Goal: Task Accomplishment & Management: Complete application form

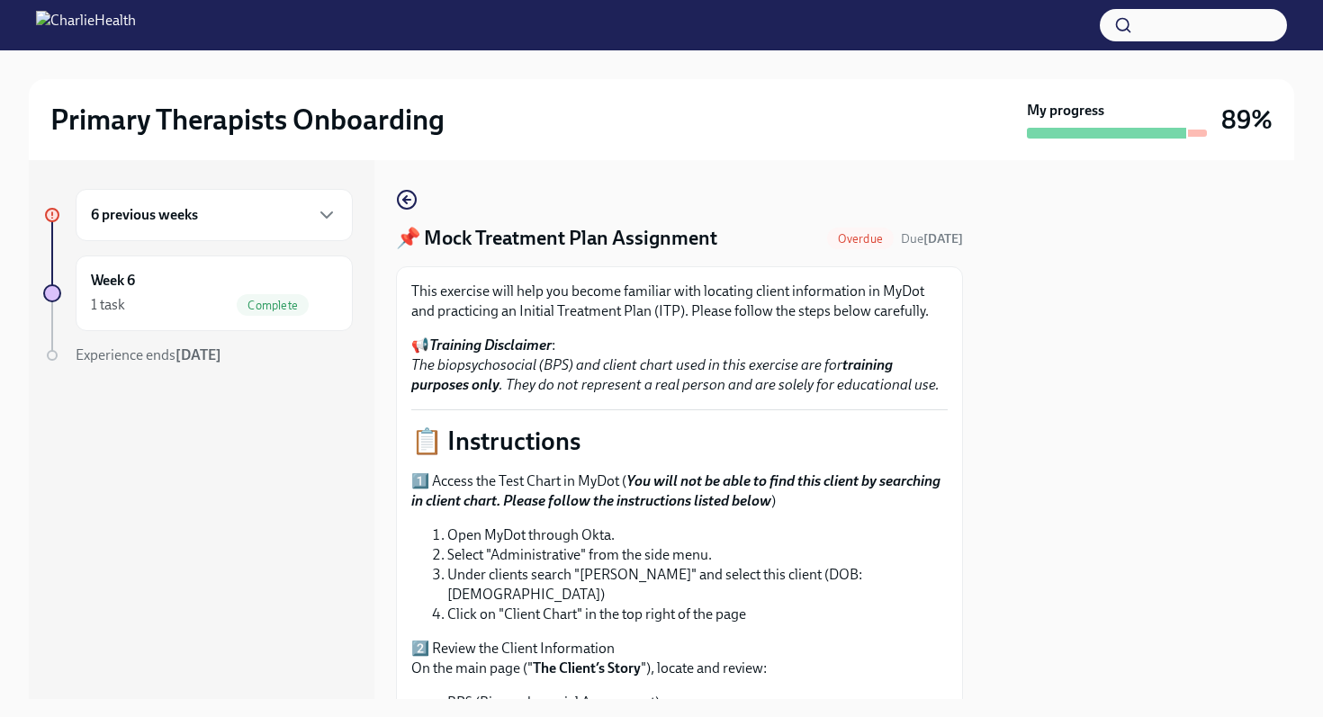
click at [1112, 493] on div at bounding box center [1140, 429] width 310 height 539
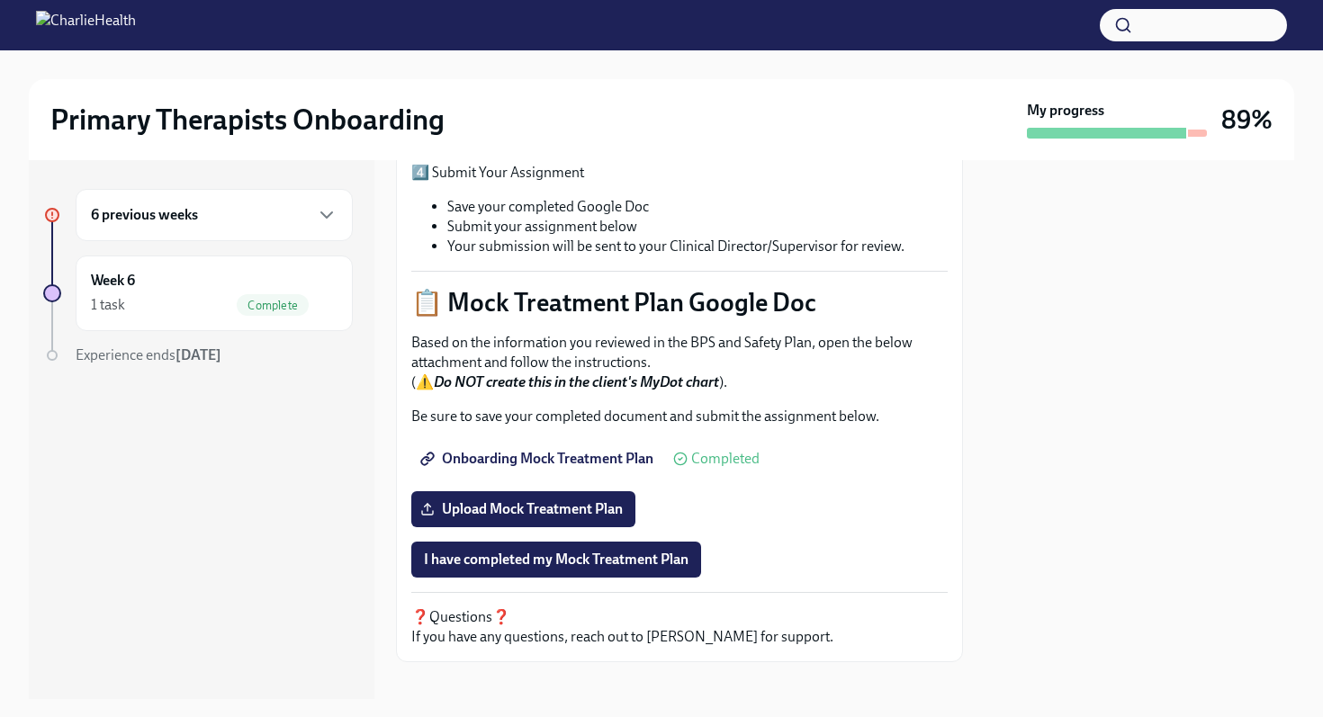
scroll to position [693, 0]
click at [482, 500] on span "Upload Mock Treatment Plan" at bounding box center [523, 509] width 199 height 18
click at [0, 0] on input "Upload Mock Treatment Plan" at bounding box center [0, 0] width 0 height 0
click at [550, 500] on span "Upload Mock Treatment Plan" at bounding box center [523, 509] width 199 height 18
click at [0, 0] on input "Upload Mock Treatment Plan" at bounding box center [0, 0] width 0 height 0
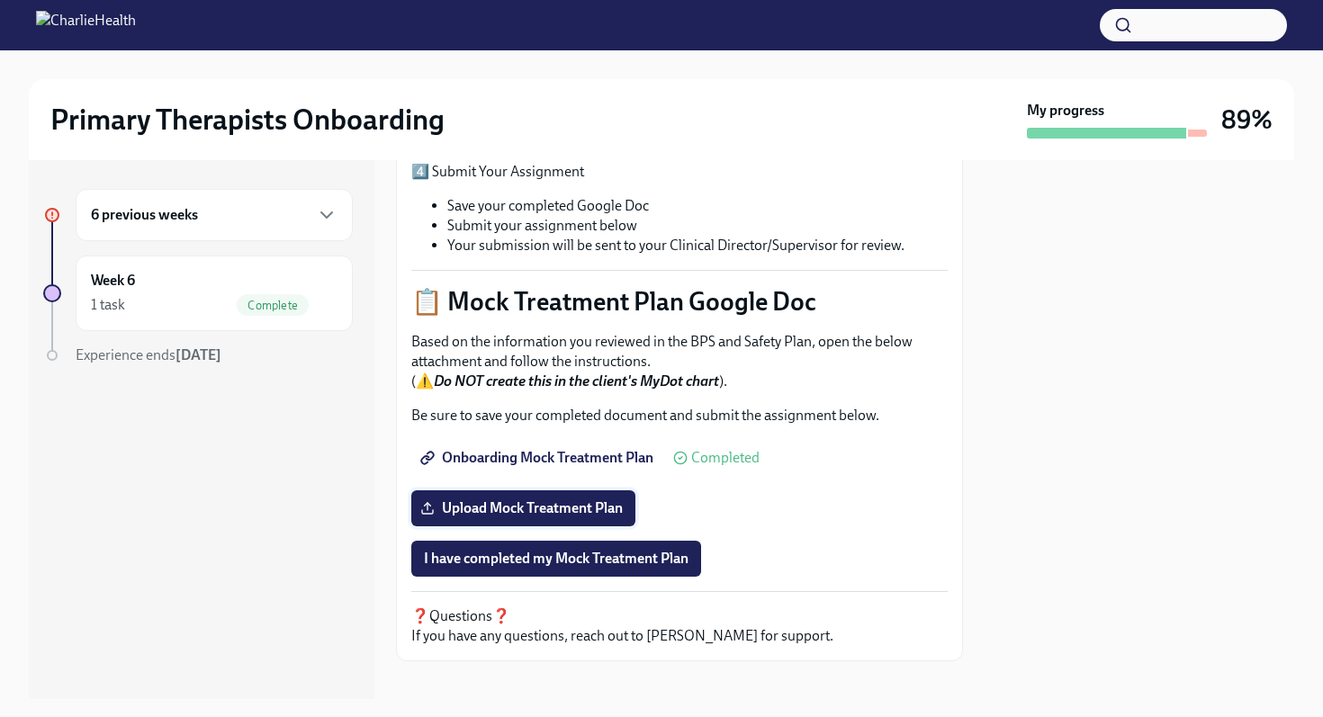
click at [584, 500] on span "Upload Mock Treatment Plan" at bounding box center [523, 509] width 199 height 18
click at [0, 0] on input "Upload Mock Treatment Plan" at bounding box center [0, 0] width 0 height 0
click at [501, 510] on div "This exercise will help you become familiar with locating client information in…" at bounding box center [679, 118] width 536 height 1058
click at [505, 500] on span "Google Docs.app.zip" at bounding box center [497, 509] width 147 height 18
click at [0, 0] on input "Google Docs.app.zip" at bounding box center [0, 0] width 0 height 0
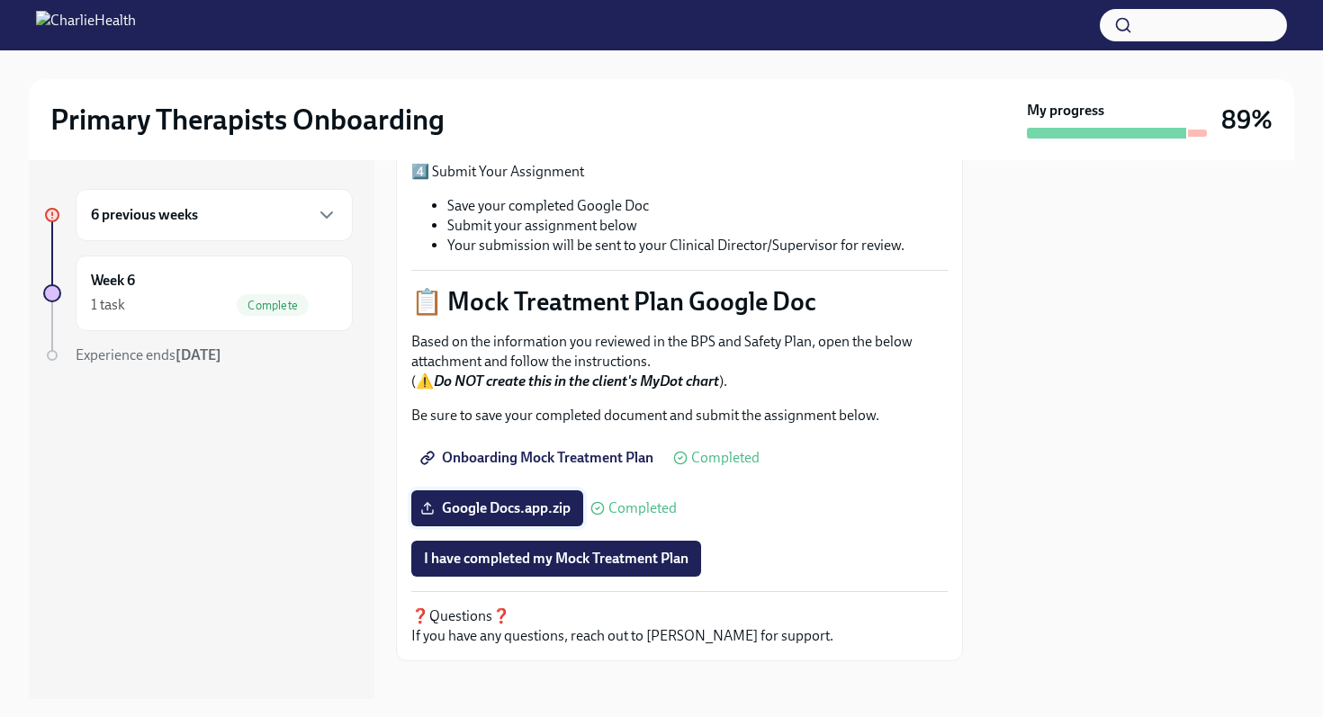
click at [516, 500] on span "Google Docs.app.zip" at bounding box center [497, 509] width 147 height 18
click at [0, 0] on input "Google Docs.app.zip" at bounding box center [0, 0] width 0 height 0
click at [596, 550] on span "I have completed my Mock Treatment Plan" at bounding box center [556, 559] width 265 height 18
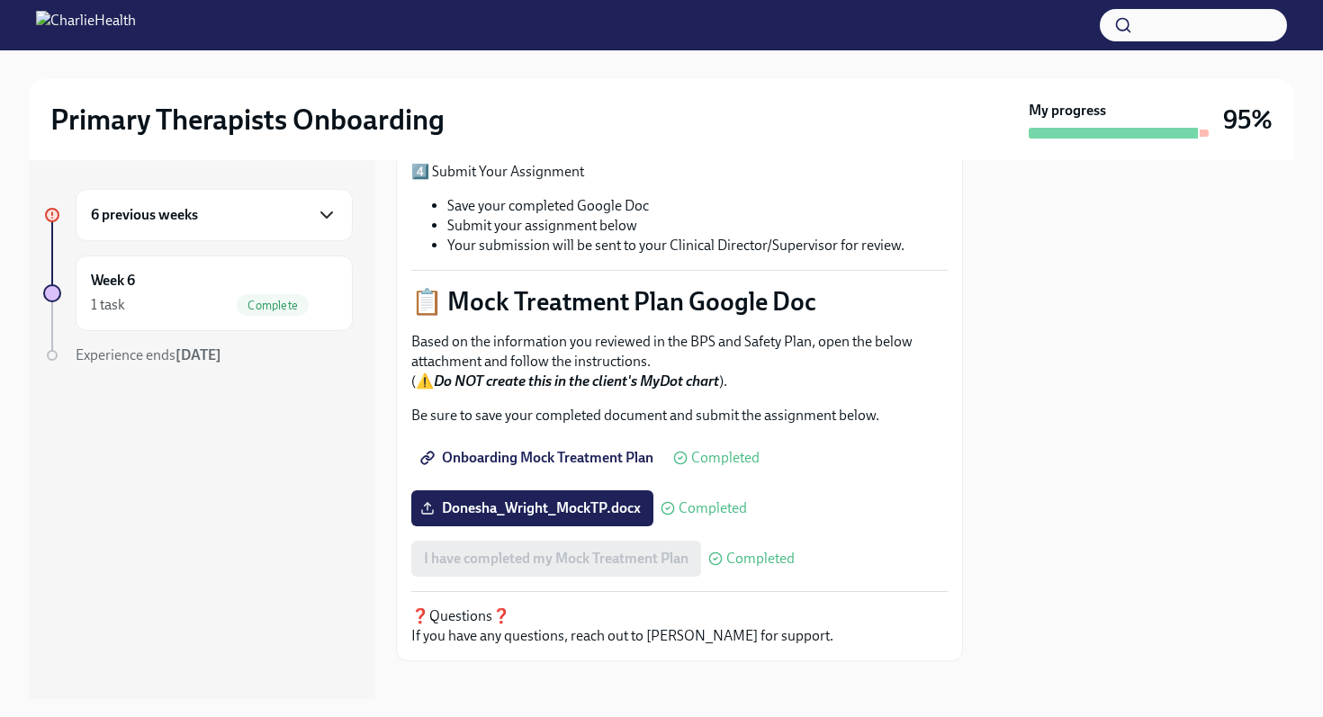
click at [323, 215] on icon "button" at bounding box center [326, 214] width 11 height 5
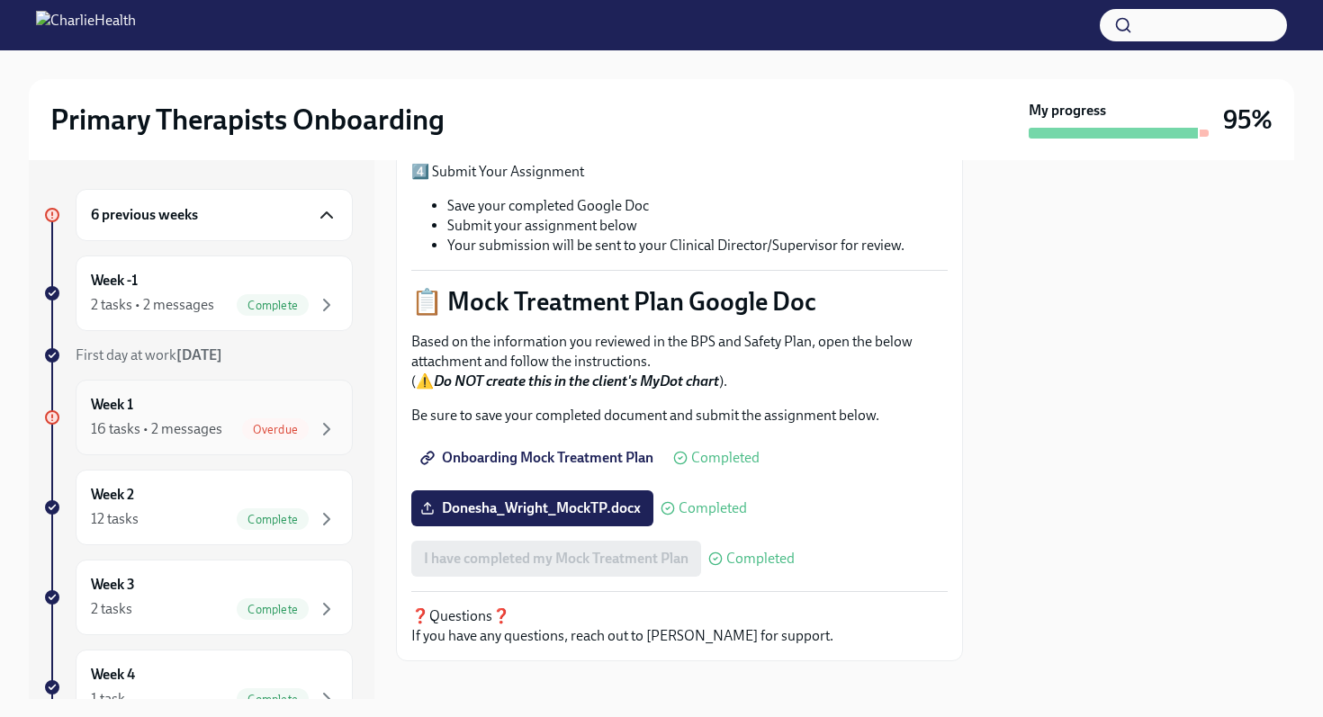
click at [240, 417] on div "Week 1 16 tasks • 2 messages Overdue" at bounding box center [214, 417] width 247 height 45
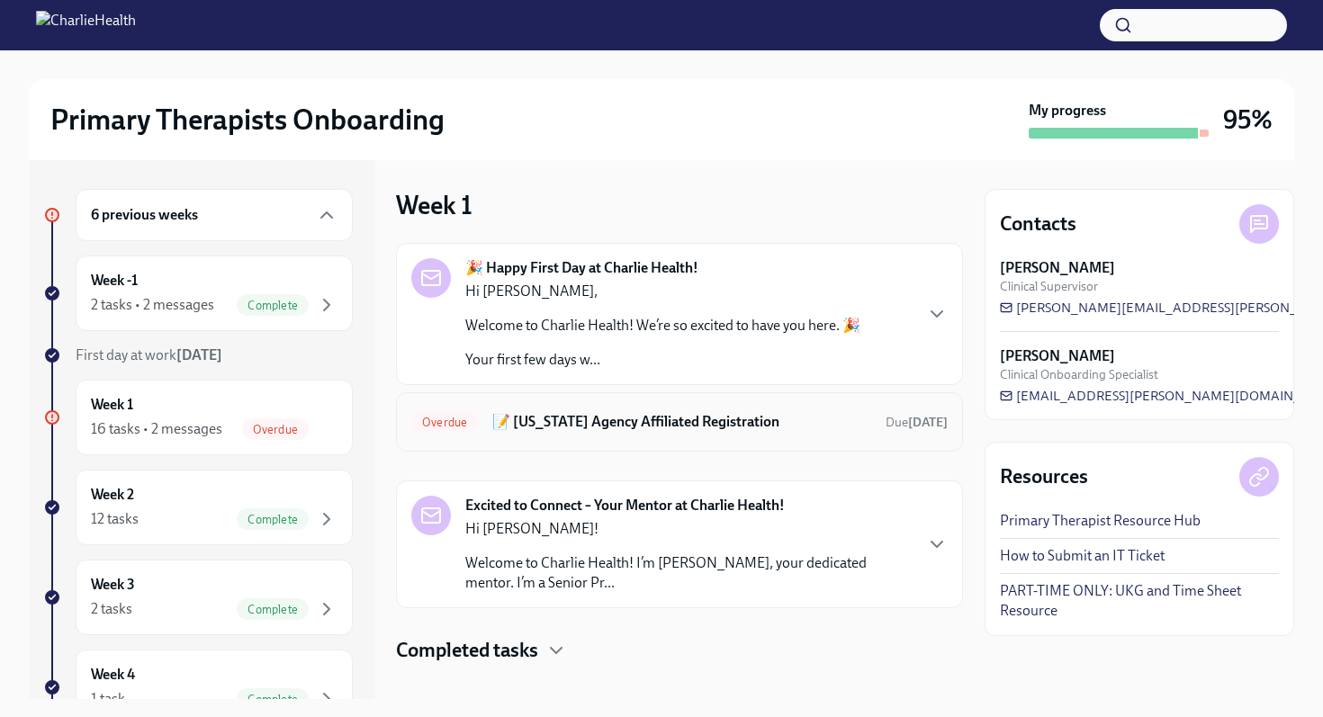
click at [609, 419] on h6 "📝 [US_STATE] Agency Affiliated Registration" at bounding box center [681, 422] width 379 height 20
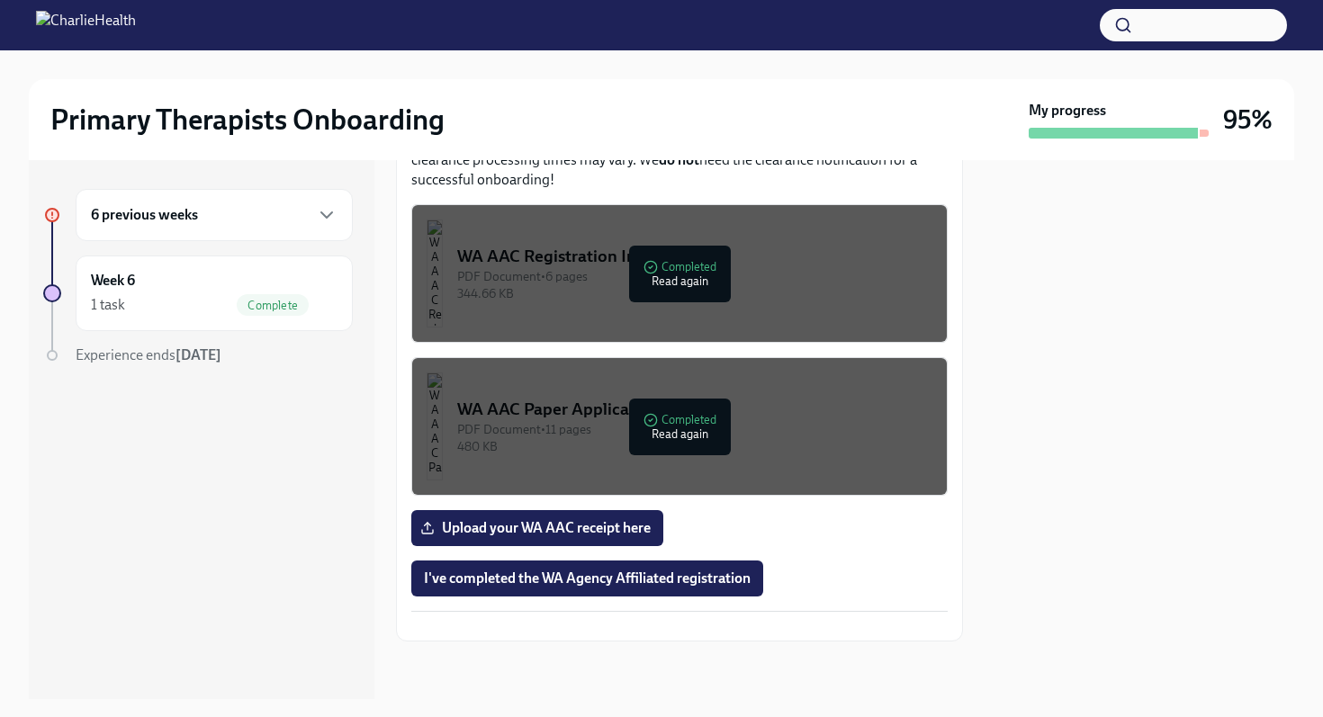
scroll to position [1091, 0]
click at [582, 570] on span "I've completed the WA Agency Affiliated registration" at bounding box center [587, 579] width 327 height 18
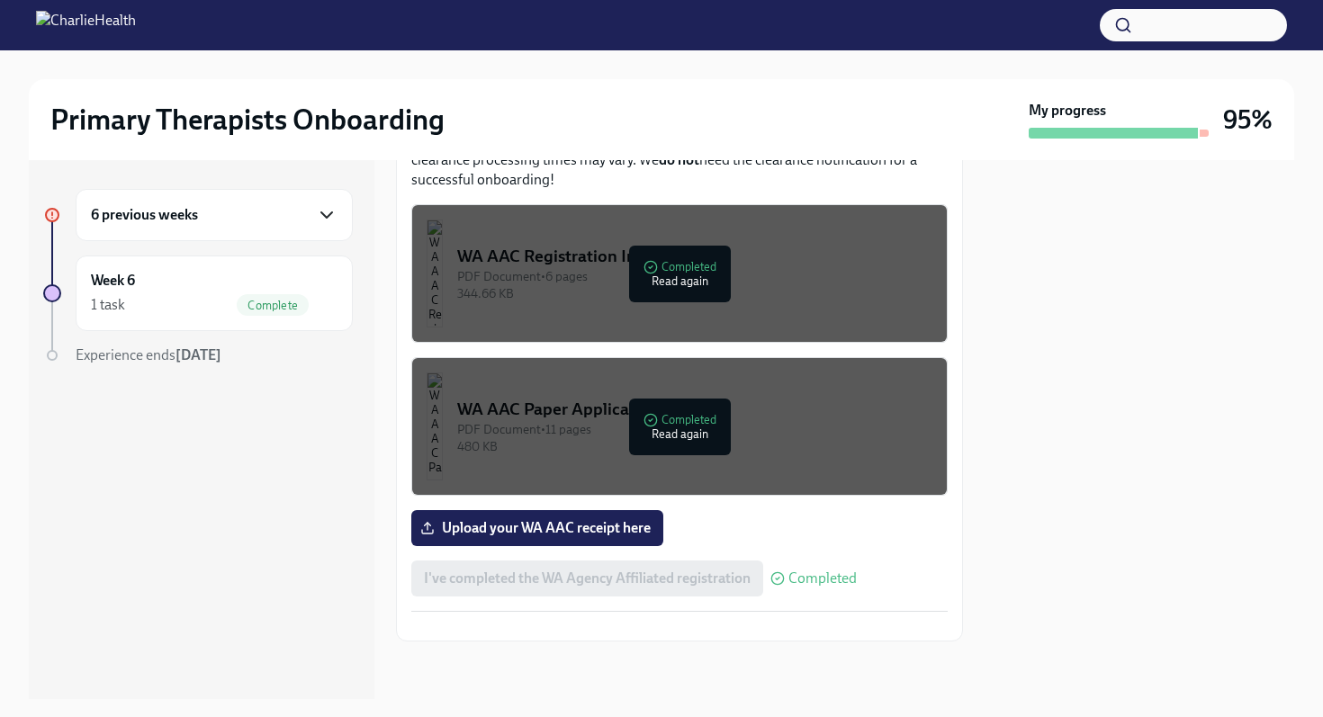
click at [330, 212] on icon "button" at bounding box center [326, 214] width 11 height 5
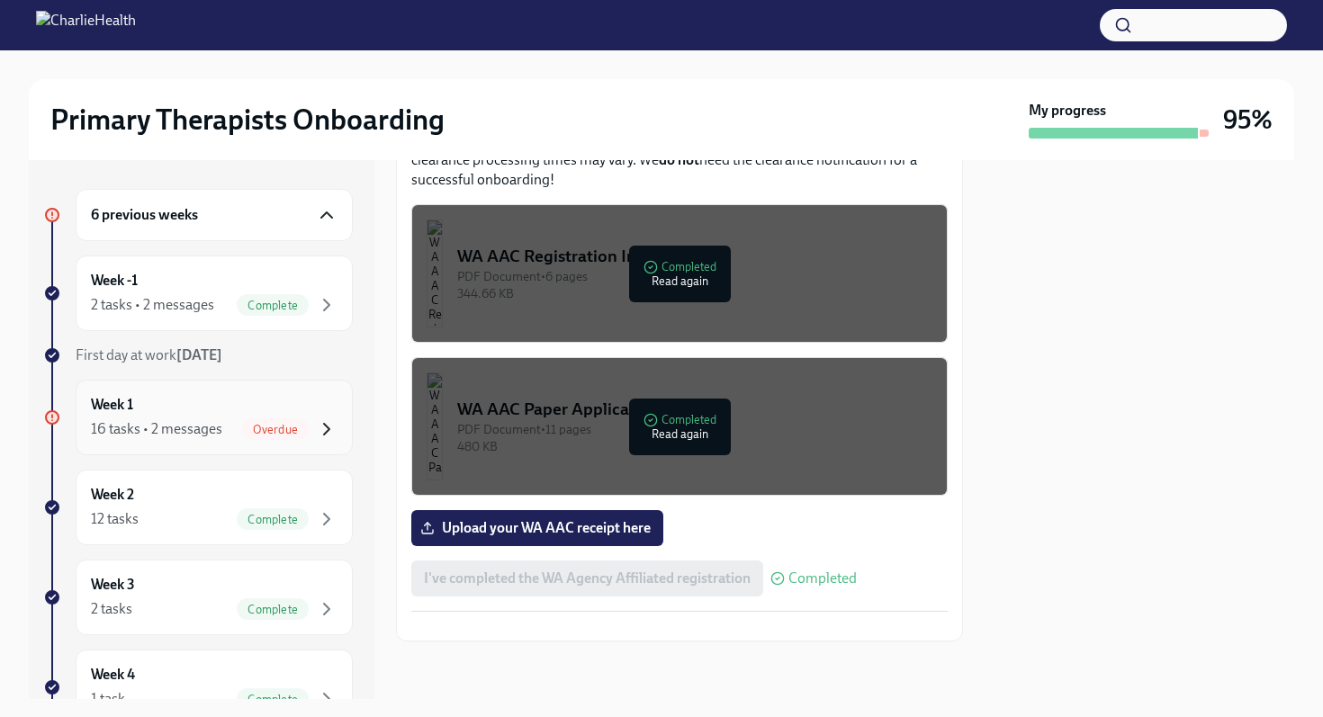
click at [326, 419] on icon "button" at bounding box center [327, 430] width 22 height 22
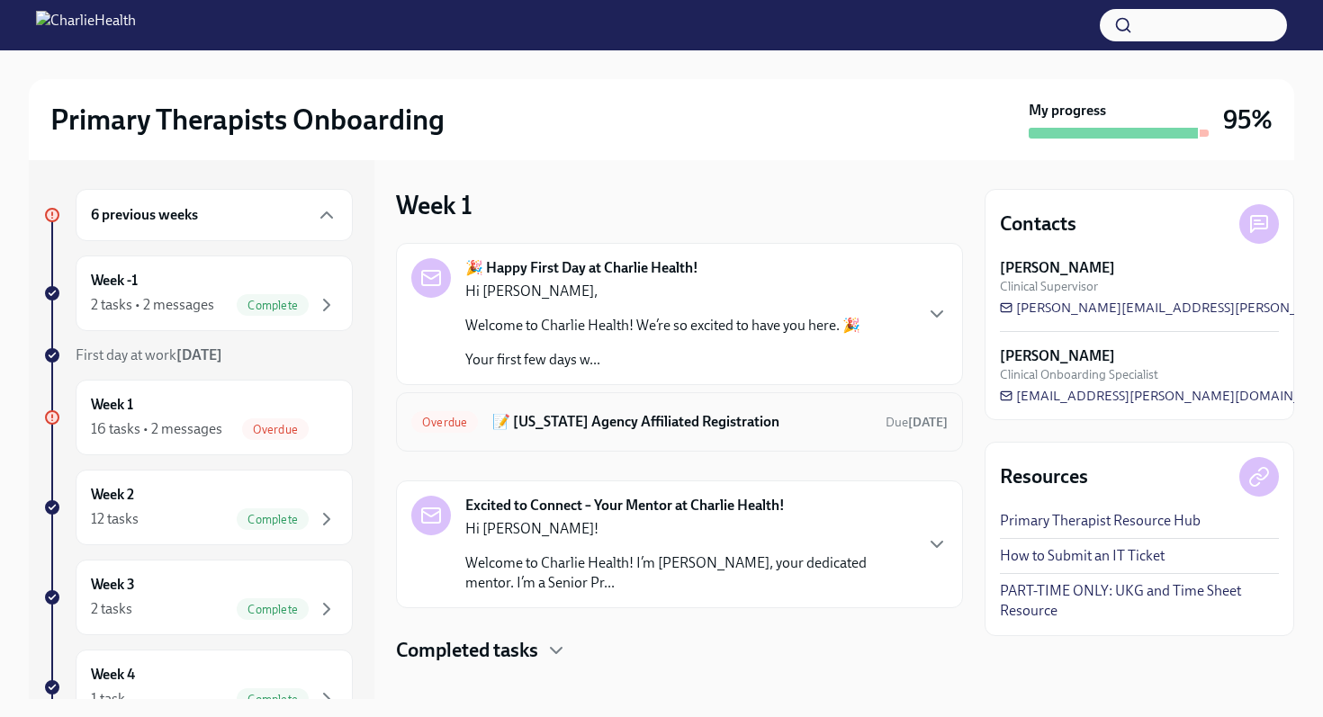
click at [833, 426] on h6 "📝 [US_STATE] Agency Affiliated Registration" at bounding box center [681, 422] width 379 height 20
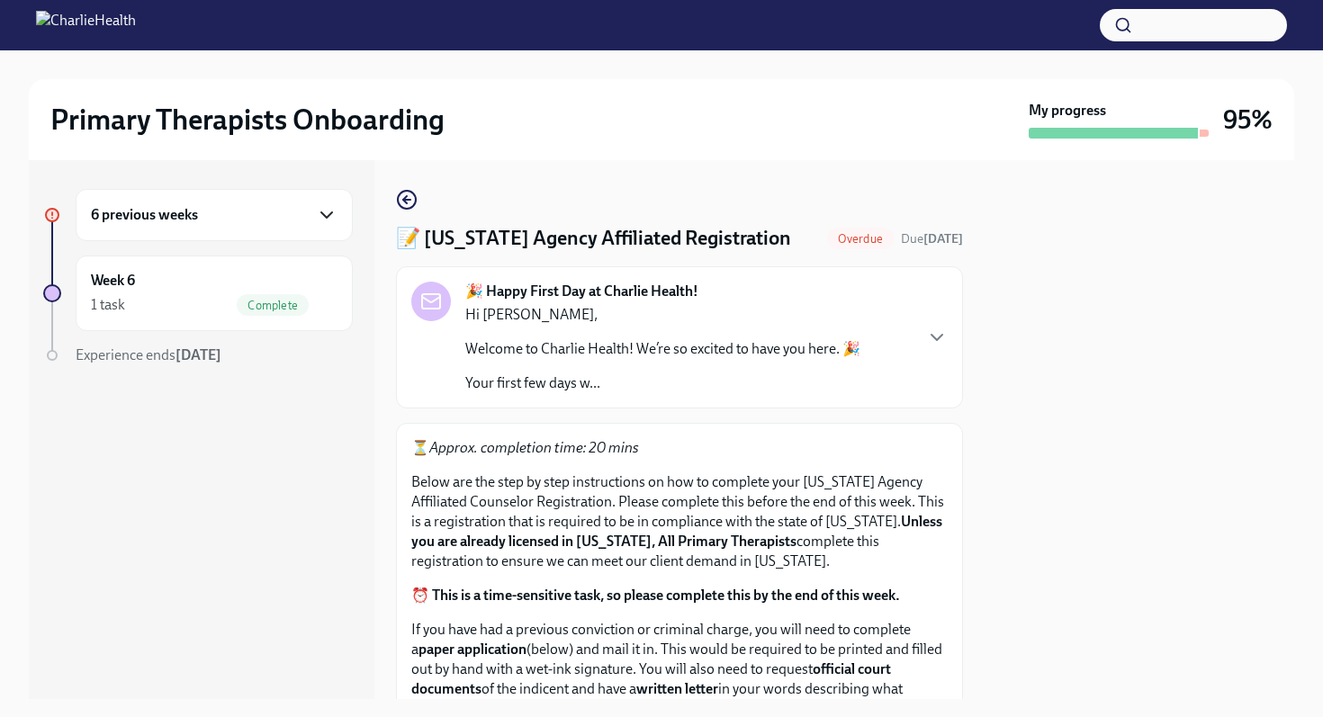
click at [330, 212] on icon "button" at bounding box center [327, 215] width 22 height 22
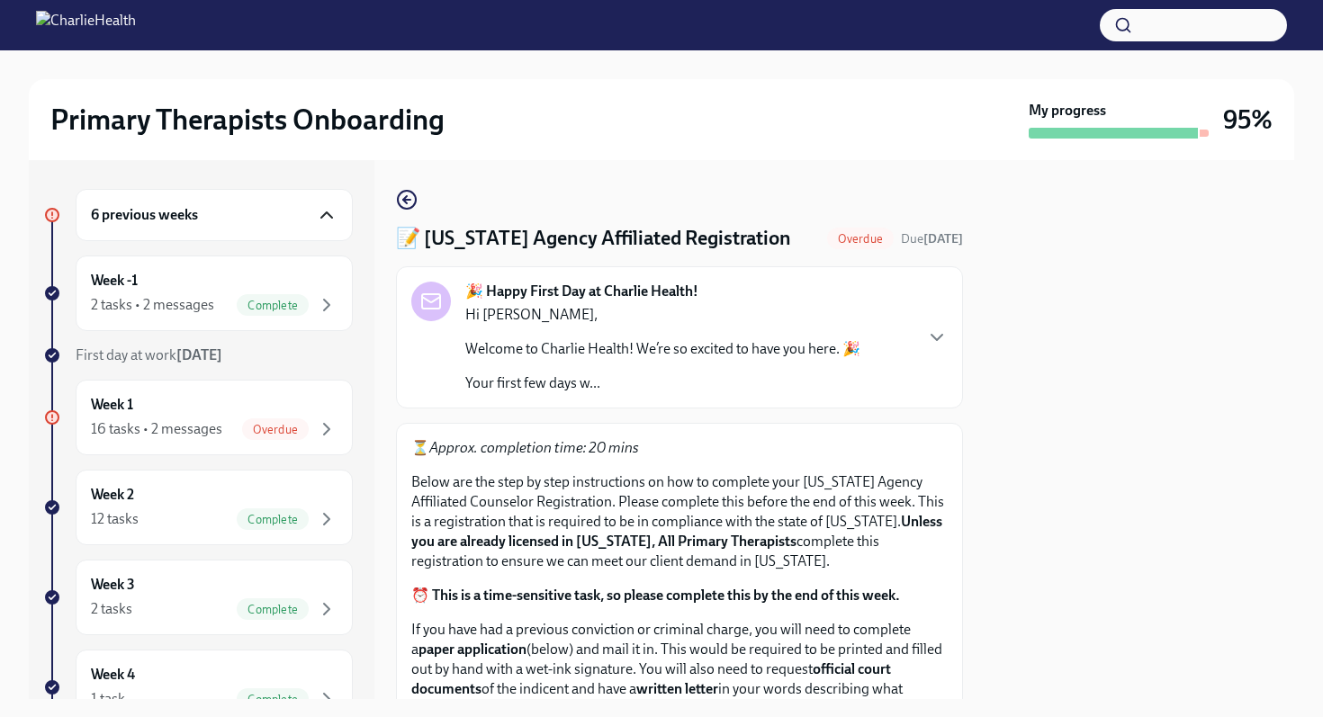
click at [362, 599] on div "6 previous weeks Week -1 2 tasks • 2 messages Complete First day at work [DATE]…" at bounding box center [202, 429] width 346 height 539
